Goal: Register for event/course

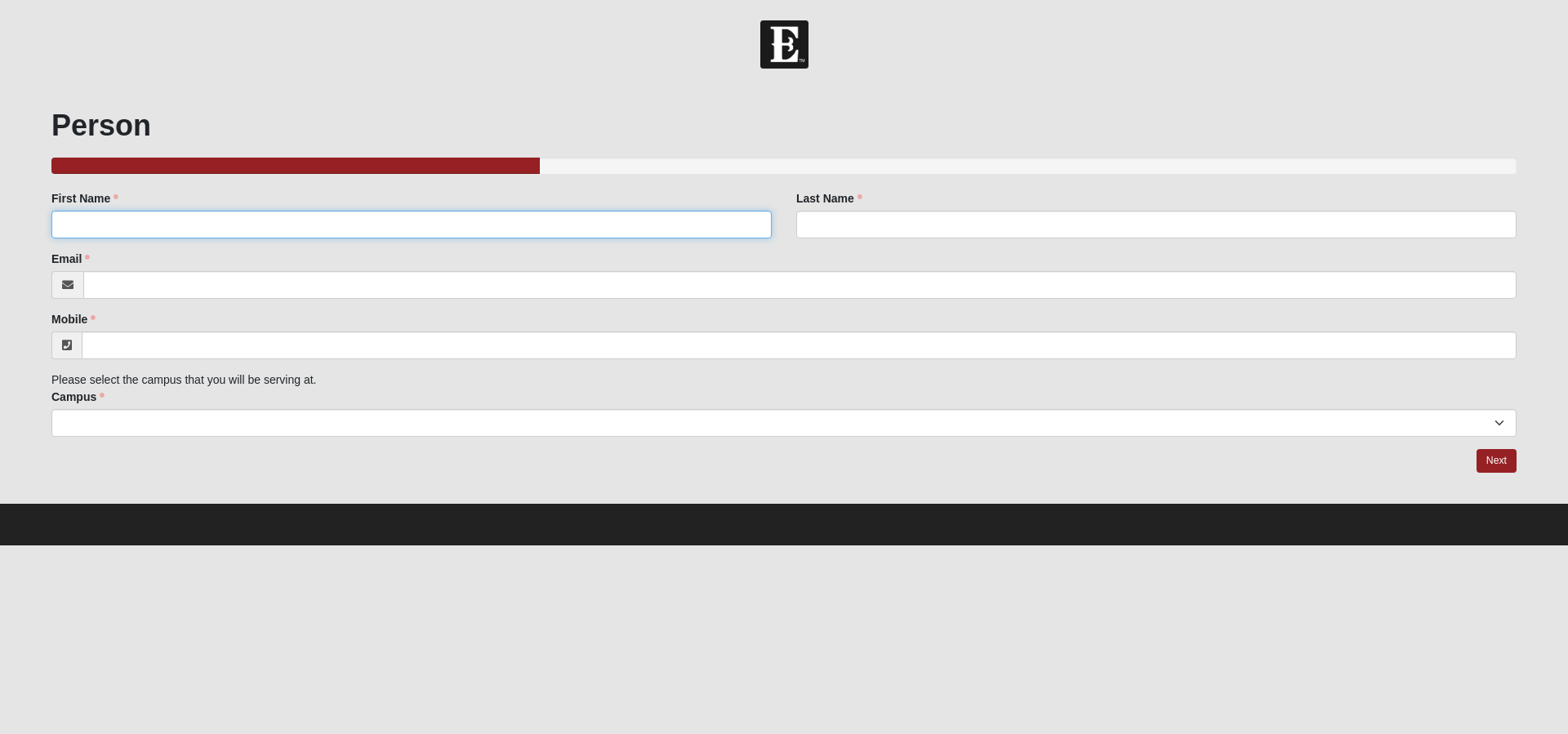
click at [666, 223] on input "First Name" at bounding box center [411, 224] width 721 height 28
type input "[PERSON_NAME]"
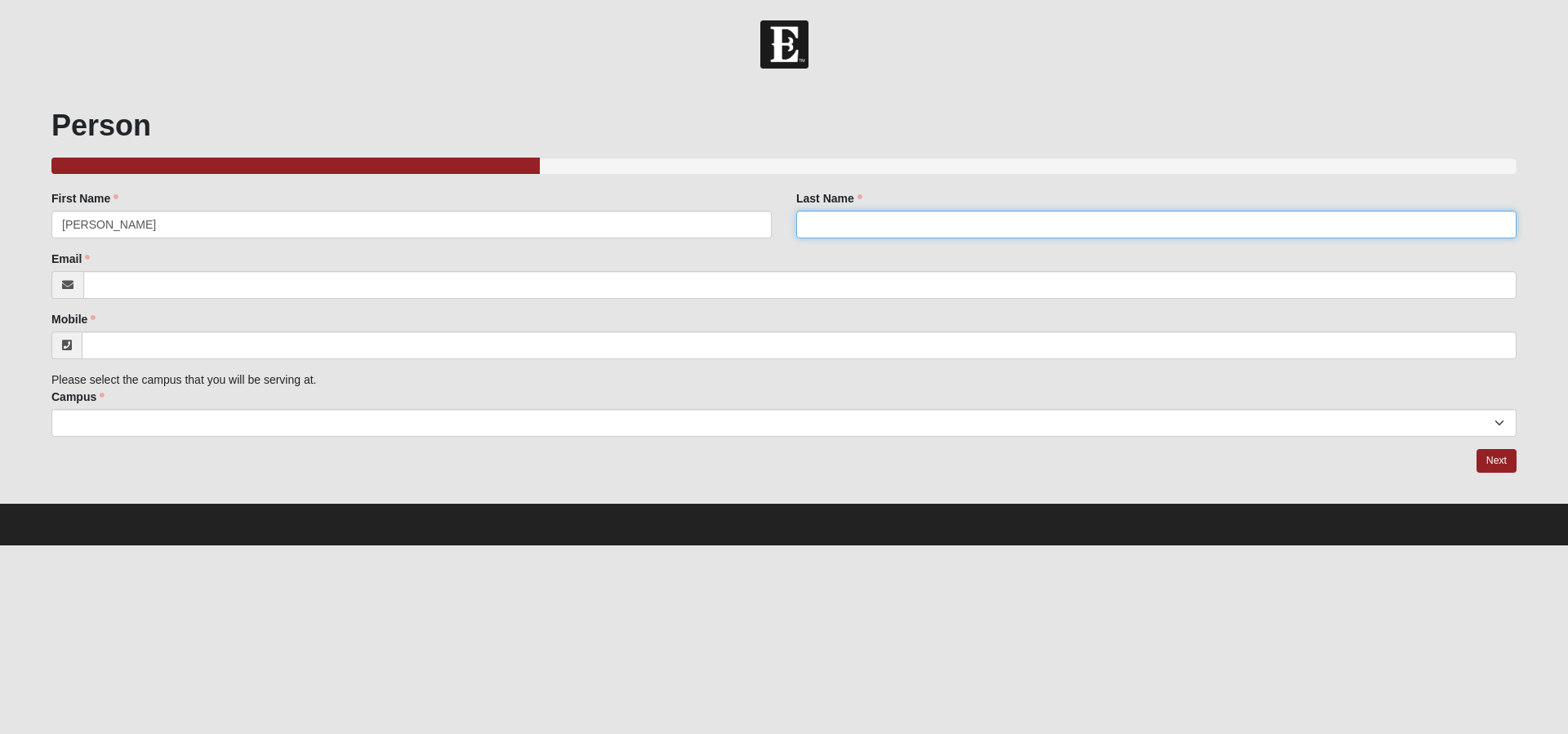
type input "[PERSON_NAME]"
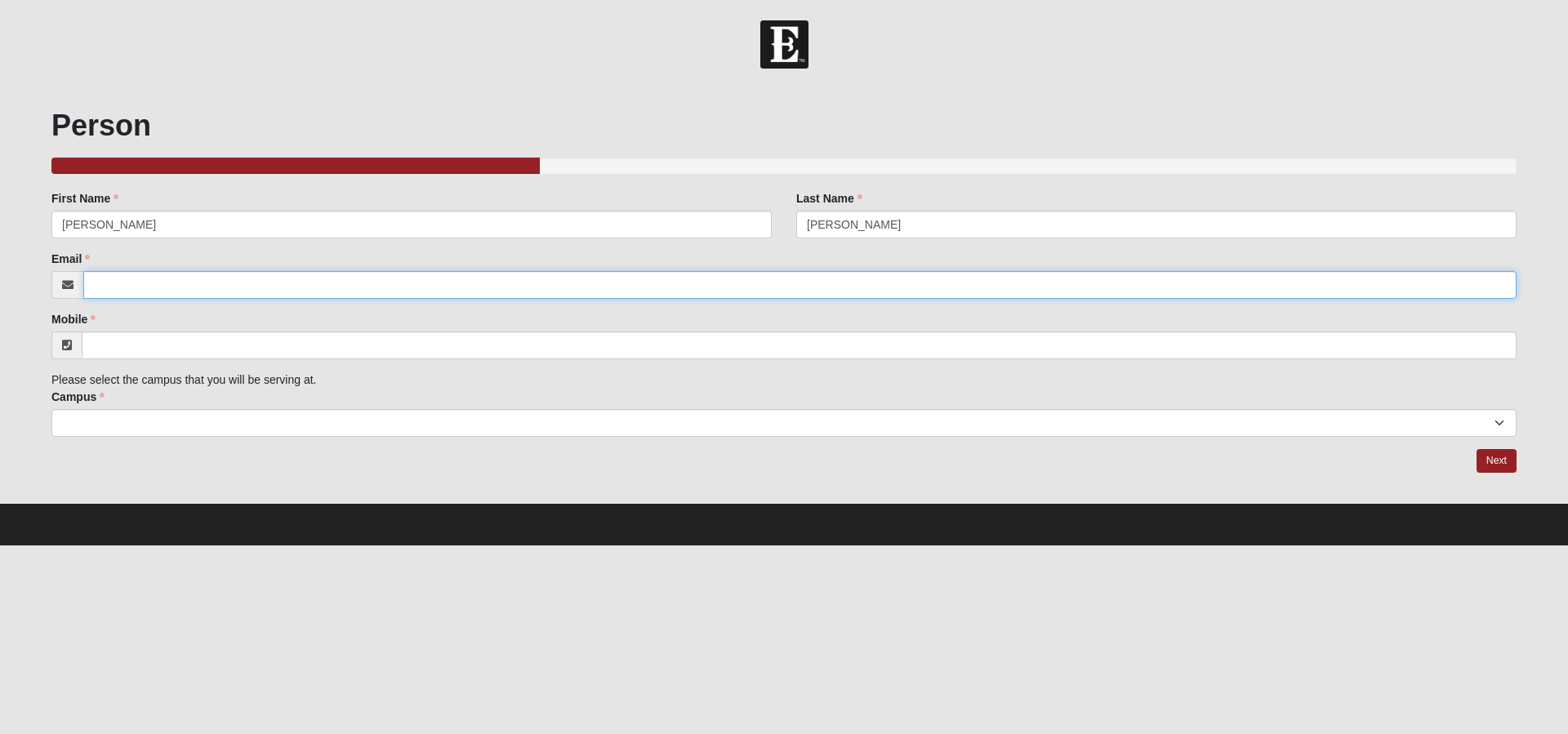
type input "[EMAIL_ADDRESS][DOMAIN_NAME]"
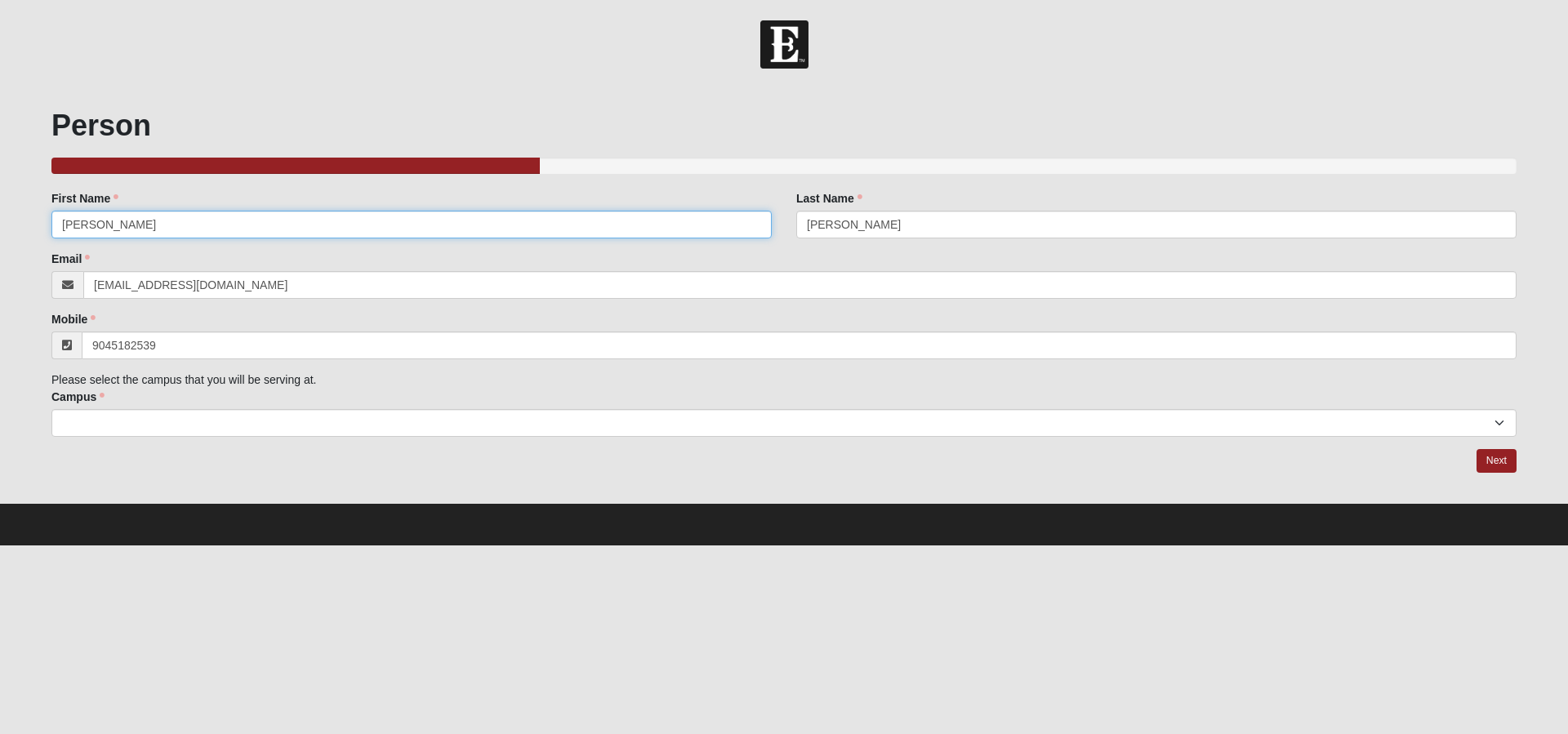
type input "[PHONE_NUMBER]"
click at [610, 426] on select "Arlington Baymeadows Eleven22 Online [PERSON_NAME][GEOGRAPHIC_DATA] Jesup [GEOG…" at bounding box center [784, 422] width 1466 height 28
select select "13"
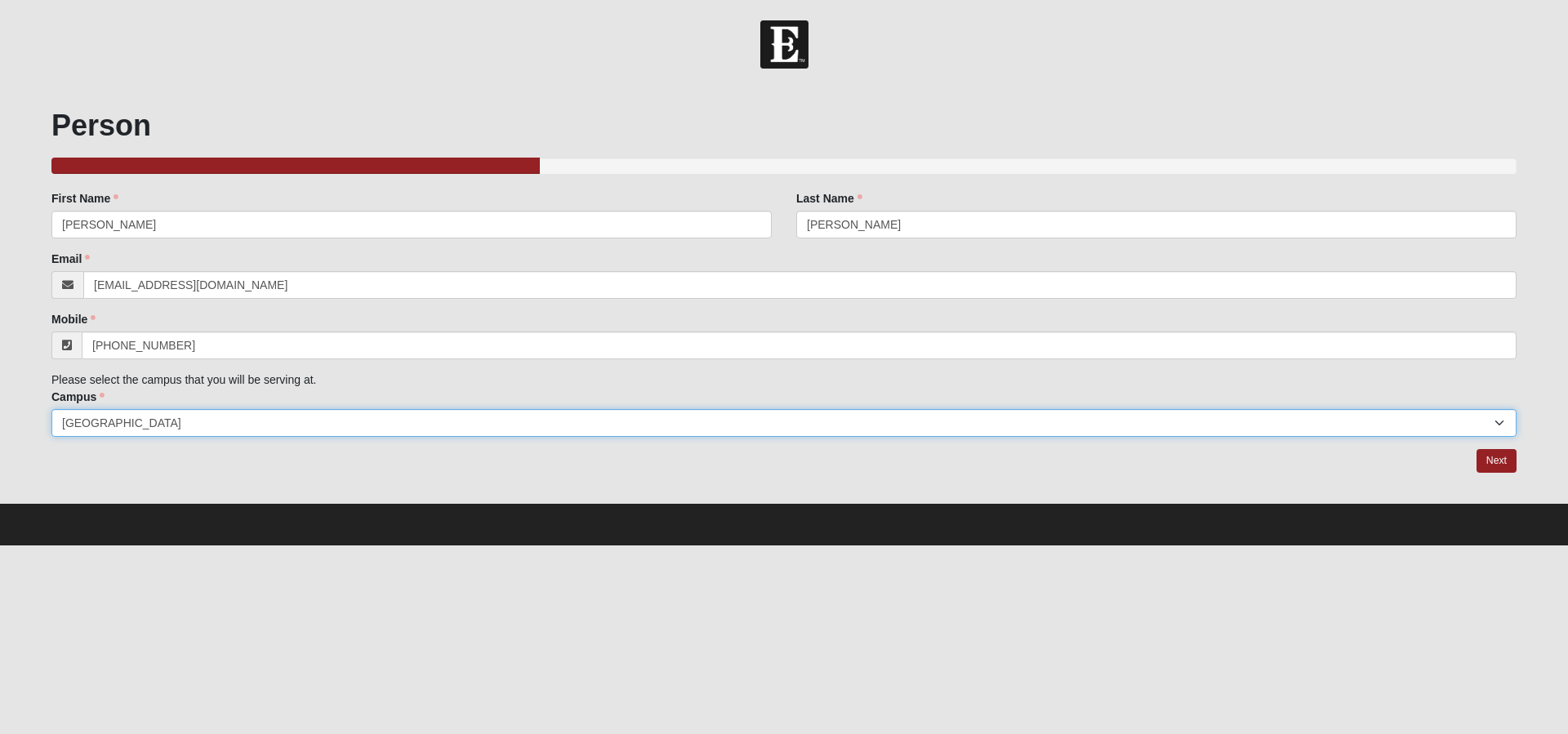
click at [51, 409] on select "Arlington Baymeadows Eleven22 Online [PERSON_NAME][GEOGRAPHIC_DATA] Jesup [GEOG…" at bounding box center [784, 422] width 1466 height 28
click at [980, 122] on h1 "Person" at bounding box center [784, 125] width 1466 height 35
click at [1507, 461] on link "Next" at bounding box center [1497, 461] width 40 height 24
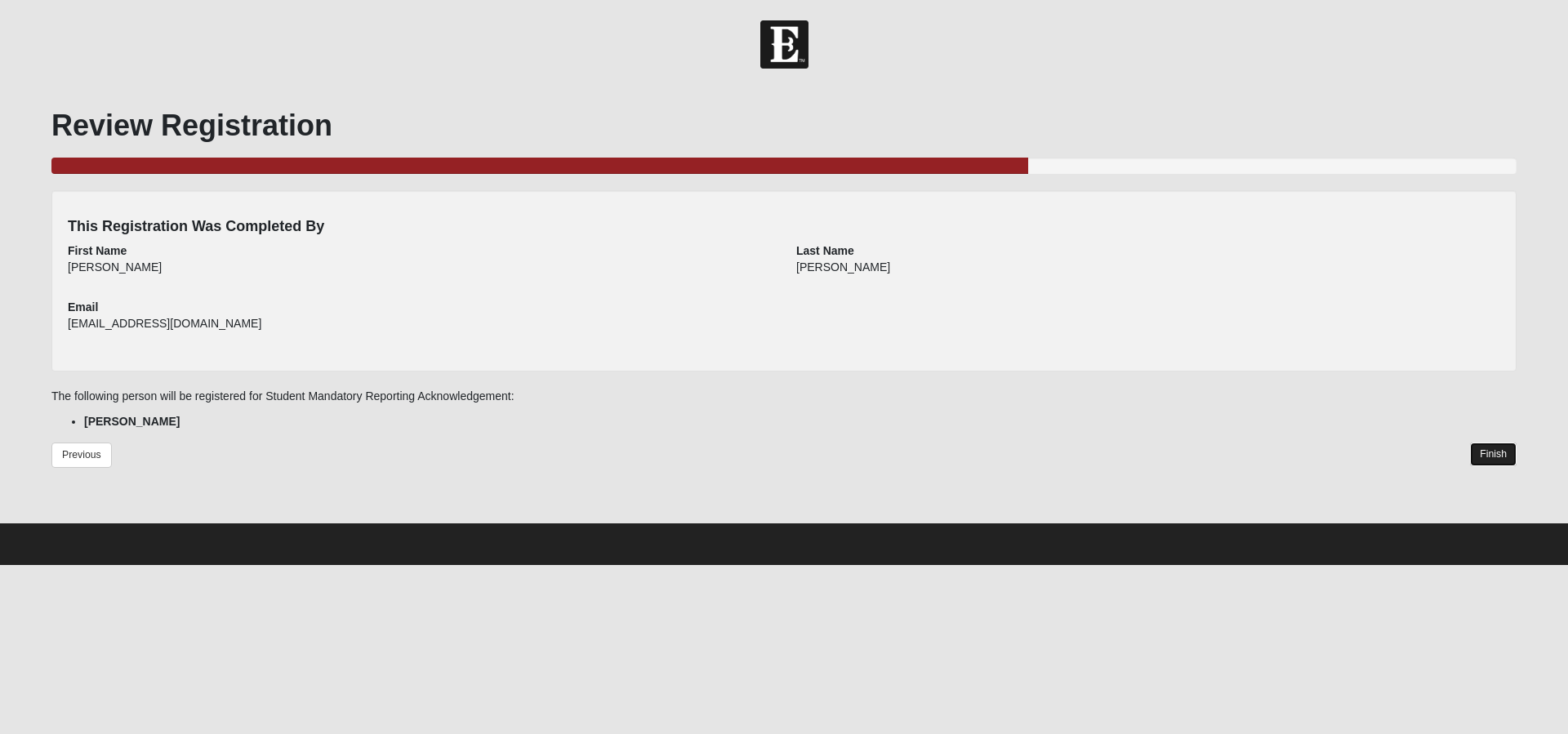
click at [1489, 458] on link "Finish" at bounding box center [1494, 454] width 46 height 24
